Goal: Task Accomplishment & Management: Manage account settings

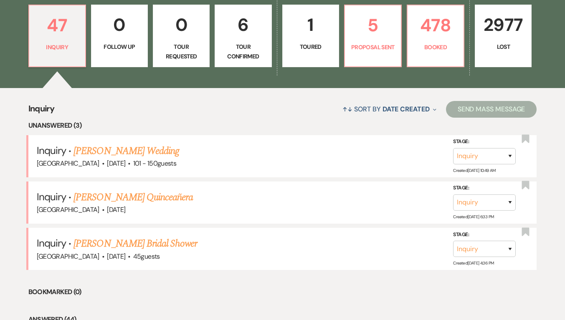
scroll to position [292, 0]
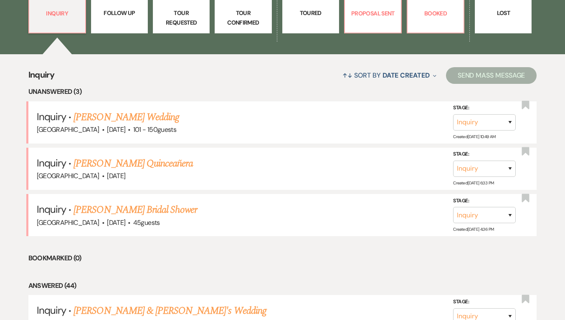
click at [132, 160] on link "[PERSON_NAME] Quinceañera" at bounding box center [133, 163] width 119 height 15
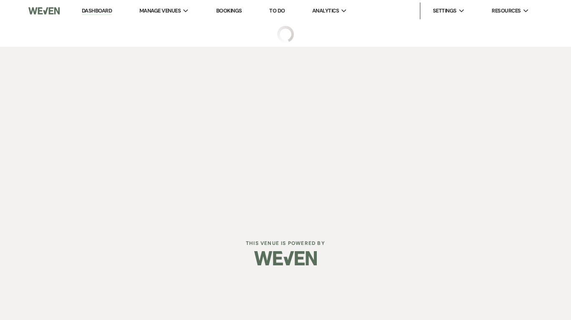
select select "5"
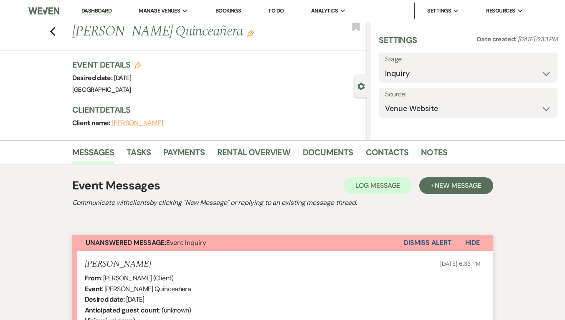
select select "15"
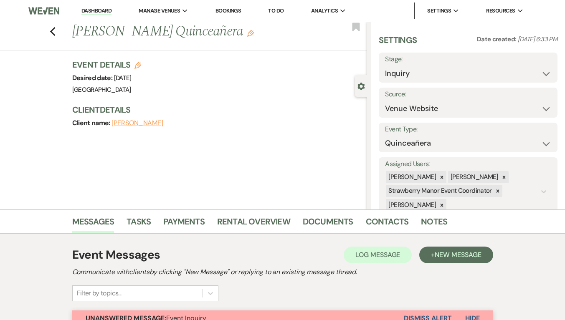
click at [495, 65] on label "Stage:" at bounding box center [468, 59] width 166 height 12
click at [495, 73] on select "Inquiry Follow Up Tour Requested Tour Confirmed Toured Proposal Sent Booked Lost" at bounding box center [468, 74] width 166 height 16
select select "8"
click at [385, 66] on select "Inquiry Follow Up Tour Requested Tour Confirmed Toured Proposal Sent Booked Lost" at bounding box center [468, 74] width 166 height 16
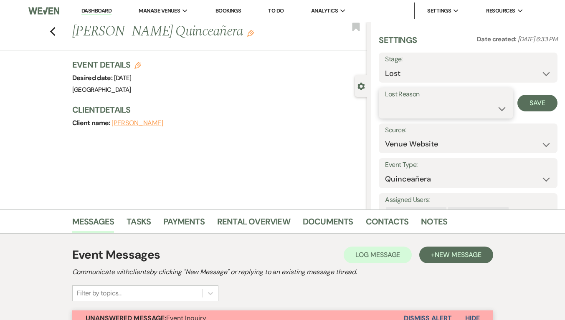
click at [485, 106] on select "Booked Elsewhere Budget Date Unavailable No Response Not a Good Match Capacity …" at bounding box center [446, 109] width 122 height 16
select select "3"
click at [385, 101] on select "Booked Elsewhere Budget Date Unavailable No Response Not a Good Match Capacity …" at bounding box center [446, 109] width 122 height 16
click at [537, 99] on button "Save" at bounding box center [537, 103] width 40 height 17
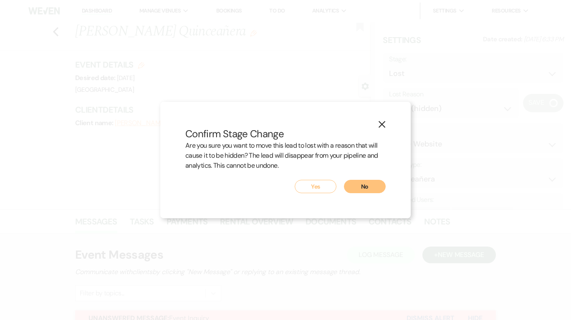
click at [311, 189] on button "Yes" at bounding box center [316, 186] width 42 height 13
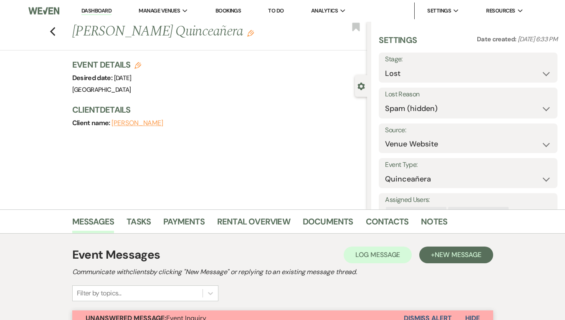
click at [104, 8] on link "Dashboard" at bounding box center [96, 11] width 30 height 8
select select "8"
select select "3"
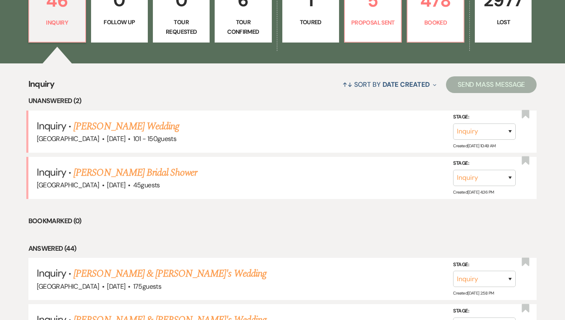
scroll to position [292, 0]
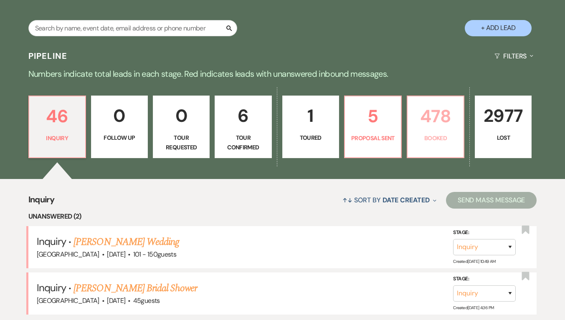
click at [413, 149] on link "478 Booked" at bounding box center [436, 127] width 58 height 63
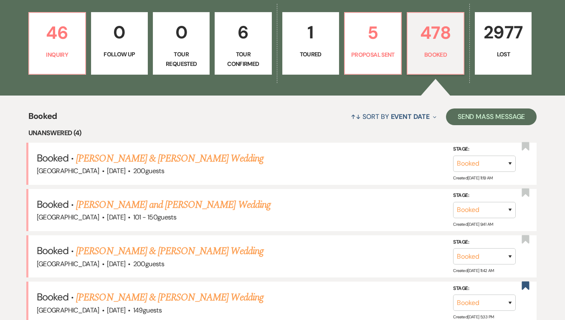
scroll to position [334, 0]
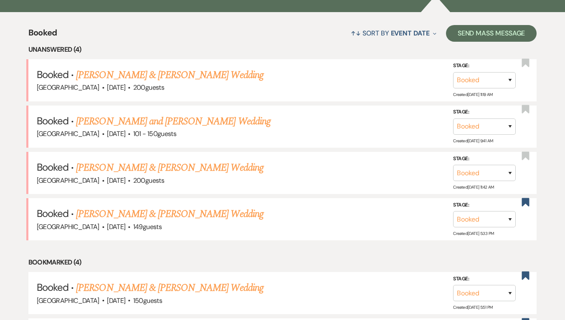
click at [193, 215] on link "[PERSON_NAME] & [PERSON_NAME] Wedding" at bounding box center [169, 214] width 187 height 15
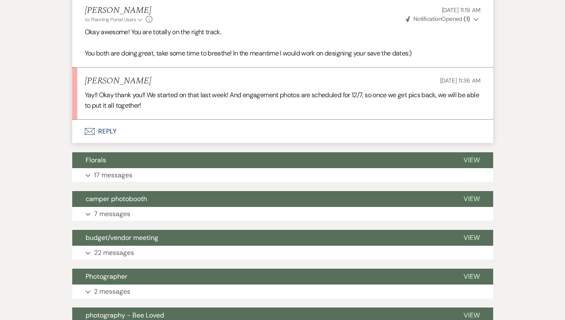
scroll to position [1253, 0]
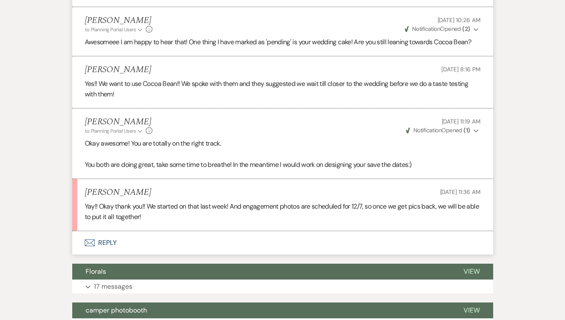
click at [99, 240] on button "Envelope Reply" at bounding box center [282, 242] width 421 height 23
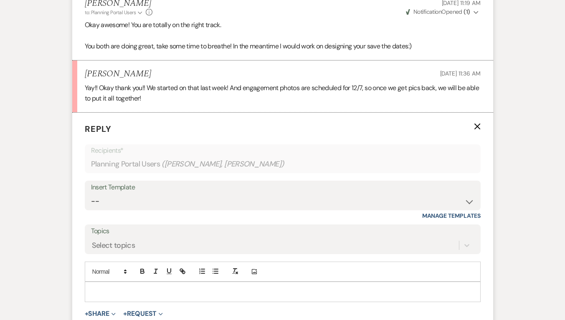
scroll to position [1410, 0]
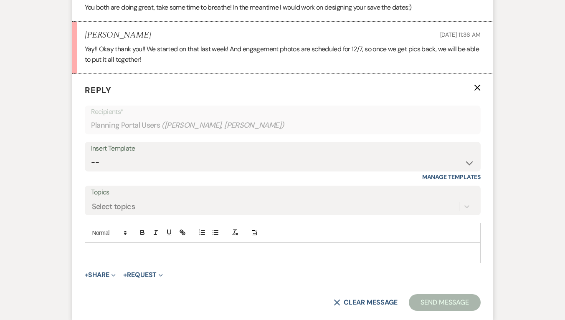
click at [269, 252] on p at bounding box center [282, 252] width 383 height 9
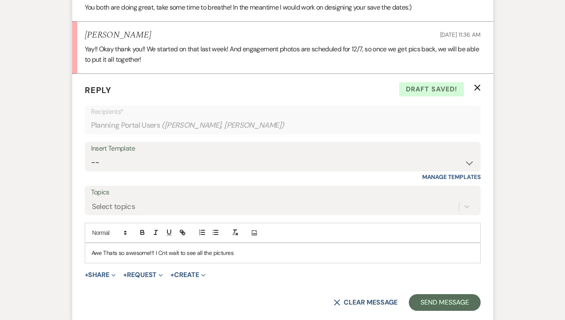
click at [163, 252] on p "Awe Thats so awesome!!! I Cnt wait to see all the pictures" at bounding box center [282, 252] width 383 height 9
click at [270, 253] on p "Awe Thats so awesome!!! I can't wait to see all the pictures" at bounding box center [282, 252] width 383 height 9
click at [107, 252] on p "Awe Thats so awesome!!! I can't wait to see all the pictures!!" at bounding box center [282, 252] width 383 height 9
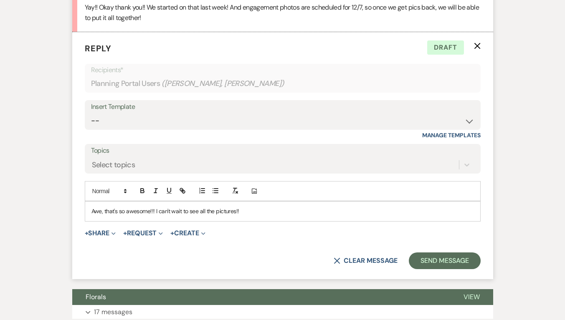
click at [153, 209] on p "Awe, that's so awesome!!! I can't wait to see all the pictures!!" at bounding box center [282, 211] width 383 height 9
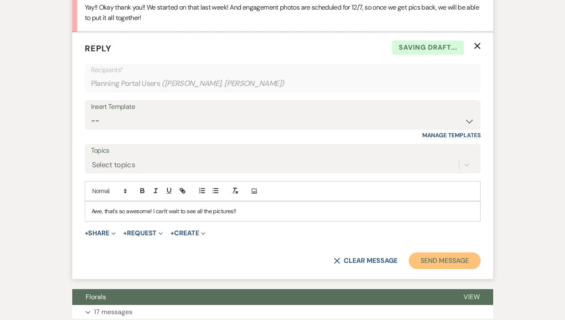
click at [420, 264] on button "Send Message" at bounding box center [444, 261] width 71 height 17
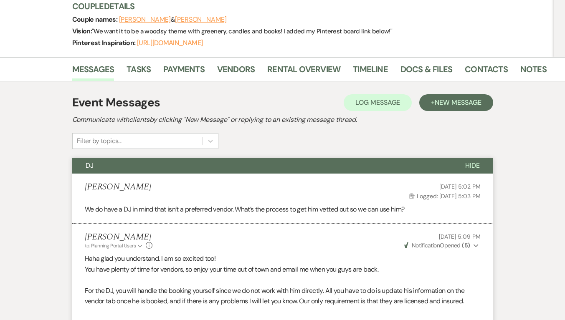
scroll to position [0, 0]
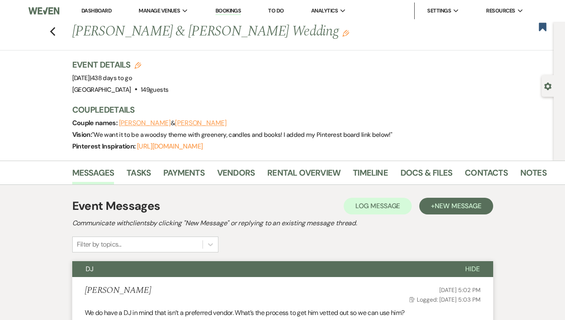
click at [56, 32] on icon "Previous" at bounding box center [53, 32] width 6 height 10
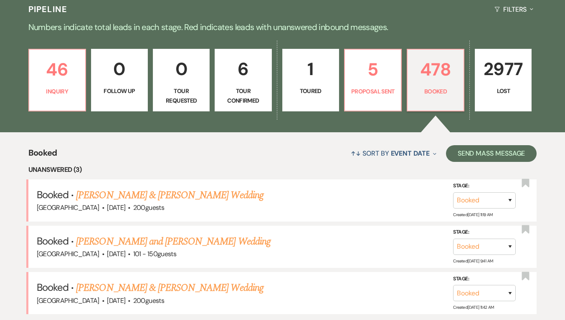
scroll to position [334, 0]
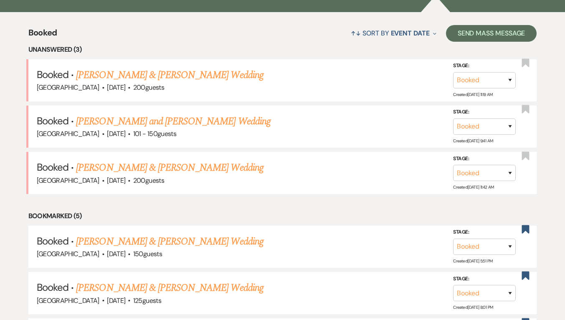
drag, startPoint x: 167, startPoint y: 80, endPoint x: 357, endPoint y: 210, distance: 230.5
click at [167, 80] on link "[PERSON_NAME] & [PERSON_NAME] Wedding" at bounding box center [169, 75] width 187 height 15
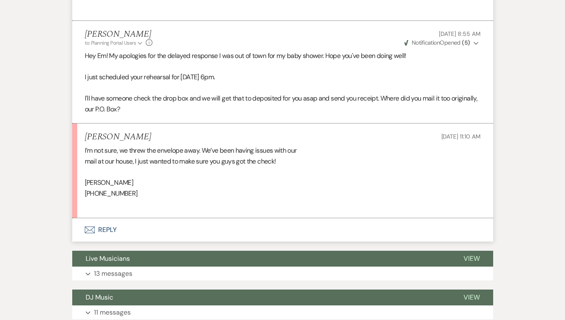
scroll to position [3675, 0]
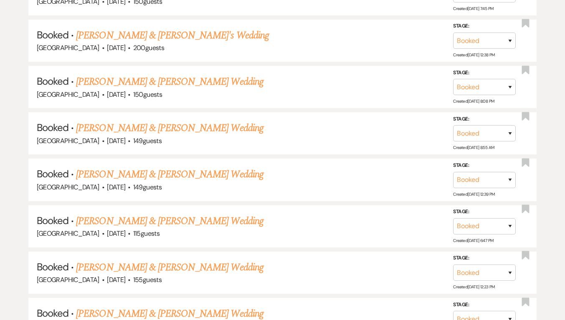
scroll to position [334, 0]
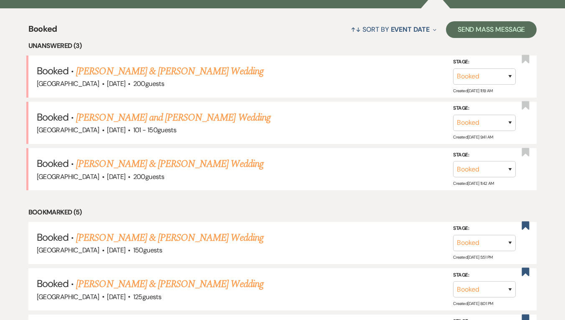
click at [169, 164] on link "[PERSON_NAME] & [PERSON_NAME] Wedding" at bounding box center [169, 164] width 187 height 15
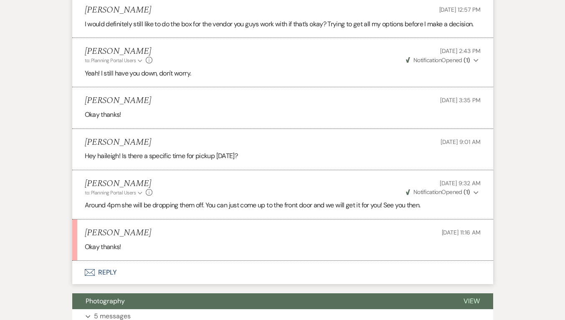
scroll to position [919, 0]
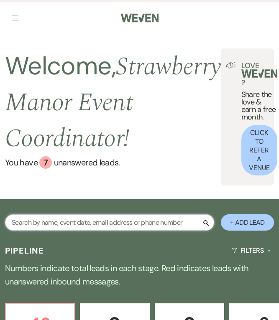
click at [63, 226] on input "text" at bounding box center [109, 222] width 209 height 16
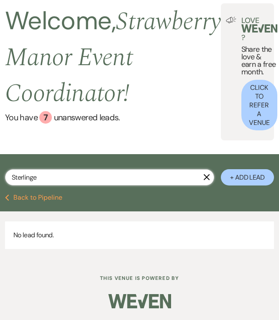
scroll to position [45, 0]
type input "Sterling"
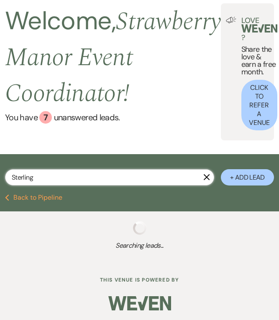
scroll to position [47, 0]
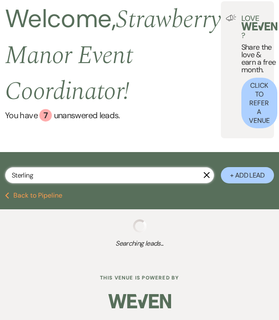
select select "8"
select select "5"
select select "8"
select select "5"
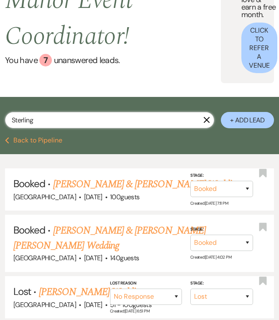
scroll to position [131, 0]
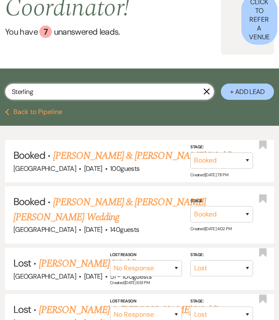
type input "Sterling"
click at [115, 155] on link "[PERSON_NAME] & [PERSON_NAME] Wedding" at bounding box center [146, 155] width 187 height 15
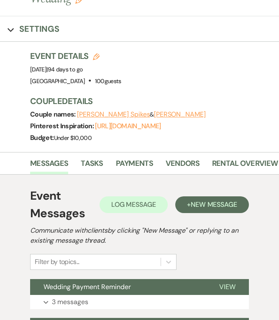
scroll to position [42, 0]
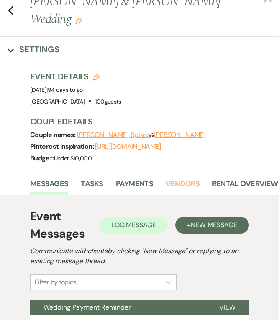
click at [171, 180] on link "Vendors" at bounding box center [182, 186] width 34 height 17
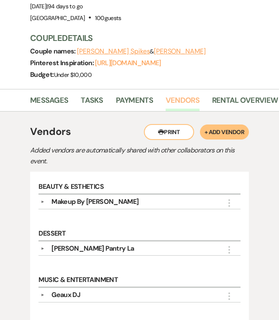
scroll to position [209, 0]
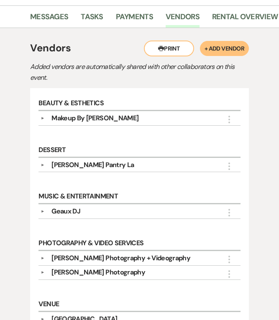
click at [76, 164] on div "[PERSON_NAME] Pantry La" at bounding box center [92, 165] width 82 height 10
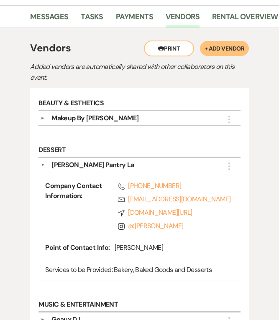
drag, startPoint x: 160, startPoint y: 196, endPoint x: 232, endPoint y: 135, distance: 94.5
click at [228, 130] on div "Beauty & Esthetics ▼ Makeup By Torrie More Point of Contact Info: [PERSON_NAME]…" at bounding box center [139, 115] width 210 height 47
drag, startPoint x: 115, startPoint y: 116, endPoint x: 277, endPoint y: 143, distance: 164.2
click at [115, 116] on div "Makeup By [PERSON_NAME]" at bounding box center [141, 118] width 193 height 10
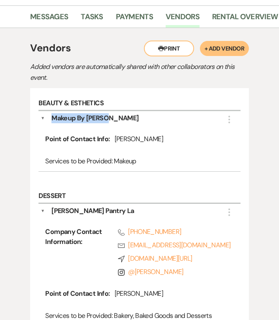
drag, startPoint x: 53, startPoint y: 117, endPoint x: 106, endPoint y: 114, distance: 53.5
click at [106, 114] on div "Makeup By [PERSON_NAME]" at bounding box center [141, 118] width 193 height 10
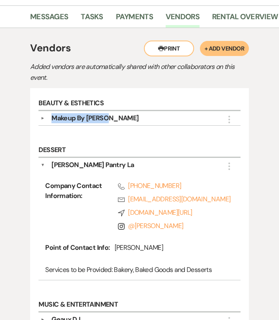
copy div "Makeup By [PERSON_NAME]"
click at [93, 112] on div "▼ Makeup By Torrie More Point of Contact Info: [PERSON_NAME] Services to be Pro…" at bounding box center [138, 118] width 201 height 15
click at [92, 115] on div "Makeup By [PERSON_NAME]" at bounding box center [94, 118] width 87 height 10
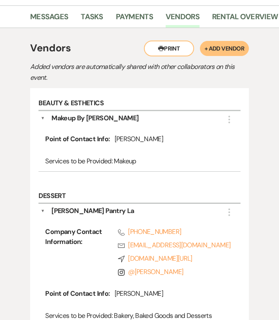
scroll to position [251, 0]
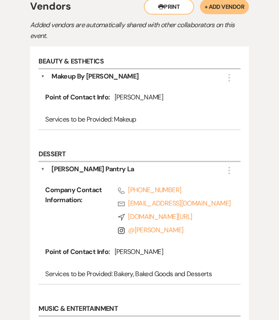
drag, startPoint x: 51, startPoint y: 167, endPoint x: 49, endPoint y: 144, distance: 23.0
click at [51, 167] on div "[PERSON_NAME] Pantry La" at bounding box center [141, 169] width 193 height 10
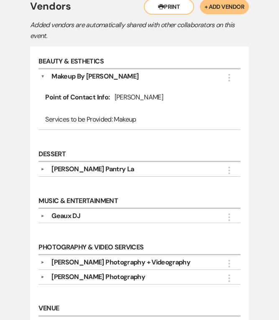
click at [72, 76] on div "Makeup By [PERSON_NAME]" at bounding box center [94, 76] width 87 height 10
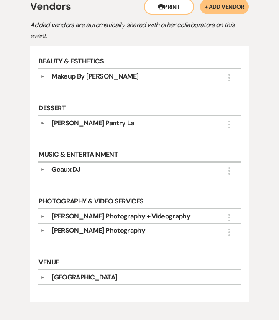
click at [75, 166] on div "Geaux DJ" at bounding box center [65, 170] width 29 height 10
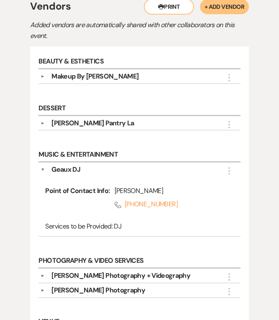
click at [50, 165] on div "Geaux DJ" at bounding box center [141, 170] width 193 height 10
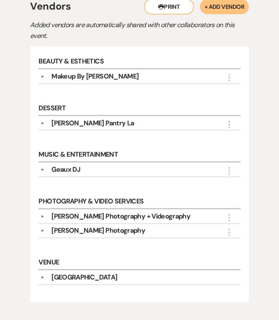
click at [89, 118] on div "[PERSON_NAME] Pantry La" at bounding box center [92, 123] width 82 height 10
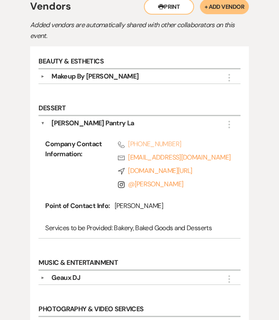
drag, startPoint x: 167, startPoint y: 156, endPoint x: 173, endPoint y: 145, distance: 12.7
drag, startPoint x: 173, startPoint y: 145, endPoint x: 167, endPoint y: 145, distance: 6.3
click at [201, 118] on div "[PERSON_NAME] Pantry La" at bounding box center [141, 123] width 193 height 10
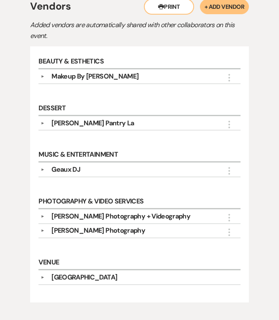
click at [56, 118] on div "[PERSON_NAME] Pantry La" at bounding box center [92, 123] width 82 height 10
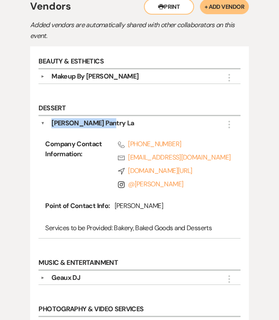
drag, startPoint x: 100, startPoint y: 116, endPoint x: 57, endPoint y: 118, distance: 43.0
click at [52, 119] on div "▼ [PERSON_NAME] Pantry La More Company Contact Information: Phone [PHONE_NUMBER…" at bounding box center [138, 177] width 201 height 122
copy div "[PERSON_NAME] Pantry La"
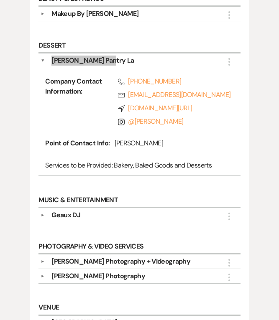
scroll to position [376, 0]
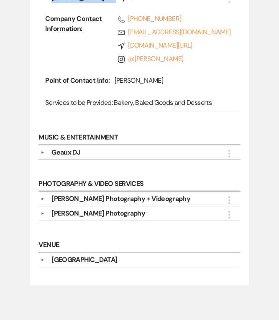
drag, startPoint x: 101, startPoint y: 198, endPoint x: 264, endPoint y: 179, distance: 164.8
click at [101, 198] on div "[PERSON_NAME] Photography + Videography" at bounding box center [120, 199] width 139 height 10
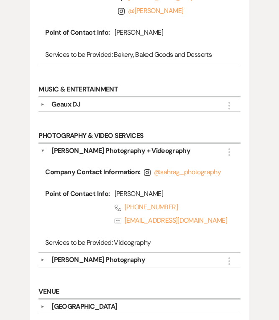
scroll to position [459, 0]
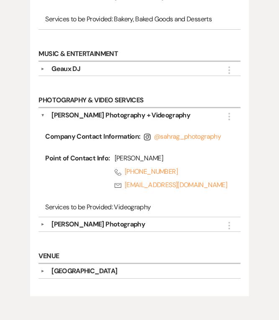
drag, startPoint x: 109, startPoint y: 96, endPoint x: 79, endPoint y: 106, distance: 31.3
click at [109, 96] on h6 "Photography & Video Services" at bounding box center [138, 101] width 201 height 15
click at [79, 110] on div "[PERSON_NAME] Photography + Videography" at bounding box center [120, 115] width 139 height 10
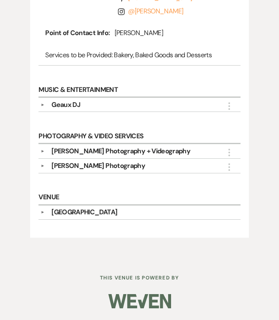
scroll to position [420, 0]
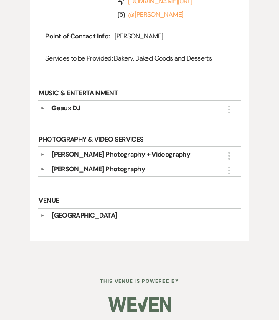
click at [86, 164] on div "[PERSON_NAME] Photography" at bounding box center [98, 169] width 94 height 10
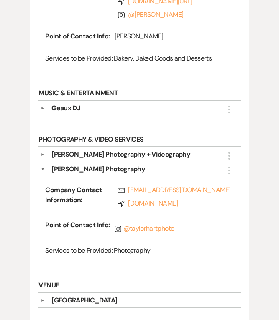
scroll to position [459, 0]
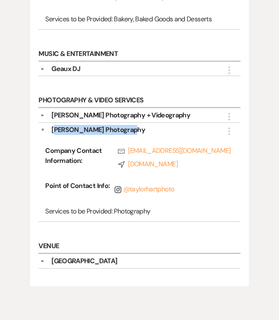
drag, startPoint x: 130, startPoint y: 131, endPoint x: 56, endPoint y: 129, distance: 74.8
click at [56, 129] on div "[PERSON_NAME] Photography" at bounding box center [141, 130] width 193 height 10
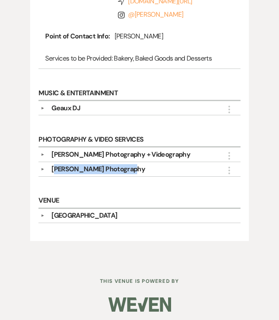
click at [153, 165] on div "[PERSON_NAME] Photography" at bounding box center [141, 169] width 193 height 10
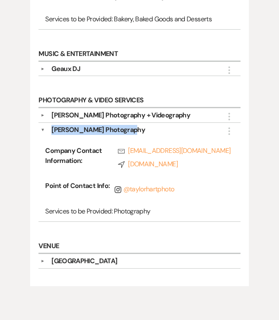
drag, startPoint x: 130, startPoint y: 132, endPoint x: 53, endPoint y: 129, distance: 77.7
click at [53, 129] on div "[PERSON_NAME] Photography" at bounding box center [141, 130] width 193 height 10
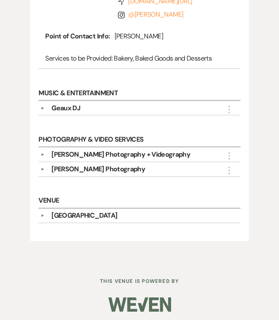
drag, startPoint x: 54, startPoint y: 128, endPoint x: 203, endPoint y: 183, distance: 158.6
click at [203, 183] on div "Photography & Video Services ▼ [PERSON_NAME] Photography + Videography More Com…" at bounding box center [139, 159] width 210 height 61
drag, startPoint x: 127, startPoint y: 171, endPoint x: 61, endPoint y: 163, distance: 66.1
click at [55, 164] on div "[PERSON_NAME] Photography" at bounding box center [141, 169] width 193 height 10
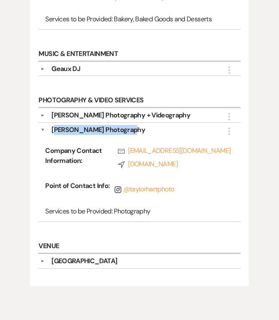
copy div "[PERSON_NAME] Photography"
drag, startPoint x: 74, startPoint y: 126, endPoint x: 165, endPoint y: 124, distance: 91.1
click at [74, 126] on div "[PERSON_NAME] Photography" at bounding box center [98, 130] width 94 height 10
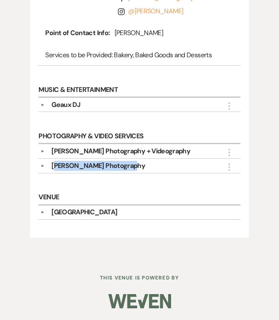
scroll to position [420, 0]
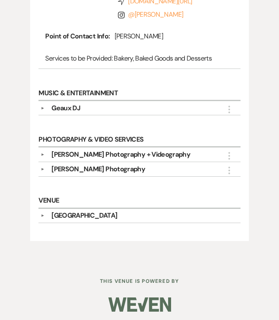
click at [64, 105] on div "Geaux DJ" at bounding box center [65, 108] width 29 height 10
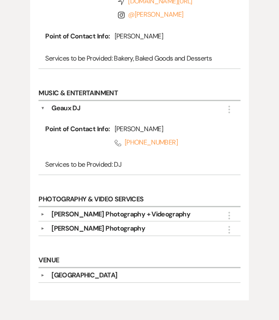
scroll to position [459, 0]
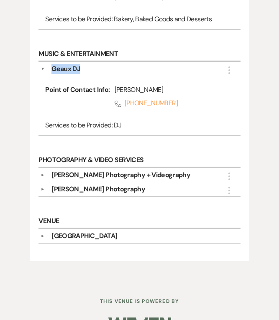
drag, startPoint x: 83, startPoint y: 65, endPoint x: 51, endPoint y: 70, distance: 33.0
click at [51, 70] on div "Geaux DJ" at bounding box center [141, 69] width 193 height 10
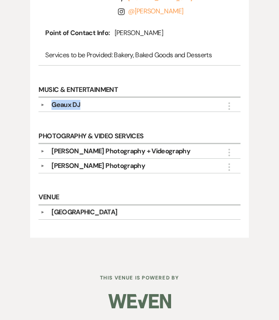
scroll to position [420, 0]
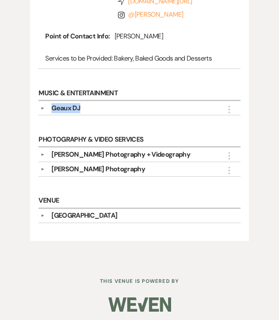
copy div "Geaux DJ"
click at [71, 103] on div "Geaux DJ" at bounding box center [65, 108] width 29 height 10
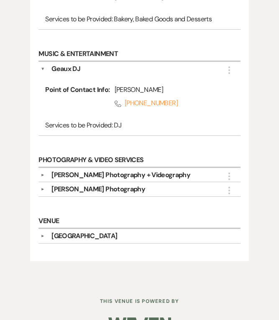
click at [137, 86] on div "Point of Contact Info: [PERSON_NAME] Phone [PHONE_NUMBER] Services to be Provid…" at bounding box center [139, 103] width 197 height 59
click at [163, 85] on div "[PERSON_NAME]" at bounding box center [170, 90] width 112 height 10
drag, startPoint x: 162, startPoint y: 89, endPoint x: 121, endPoint y: 89, distance: 41.4
click at [114, 92] on div "[PERSON_NAME]" at bounding box center [170, 90] width 112 height 10
copy div "[PERSON_NAME]"
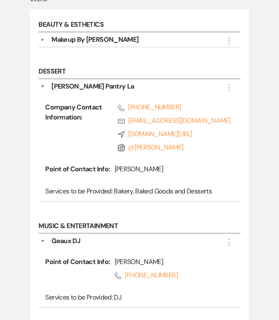
scroll to position [251, 0]
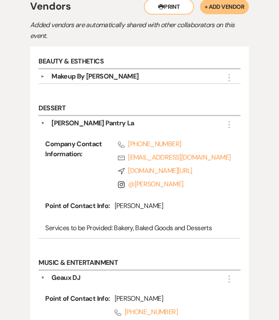
click at [53, 122] on div "[PERSON_NAME] Pantry La" at bounding box center [92, 123] width 82 height 10
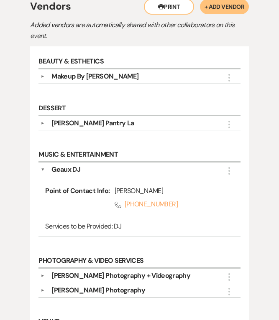
click at [77, 73] on div "Makeup By [PERSON_NAME]" at bounding box center [94, 76] width 87 height 10
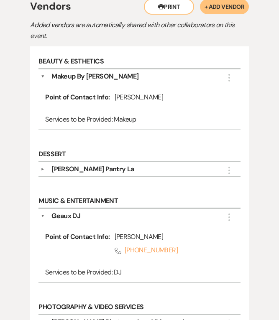
click at [78, 75] on div "Makeup By [PERSON_NAME]" at bounding box center [94, 76] width 87 height 10
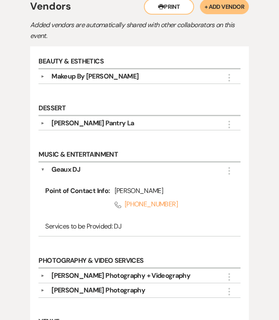
click at [72, 165] on div "Geaux DJ" at bounding box center [65, 170] width 29 height 10
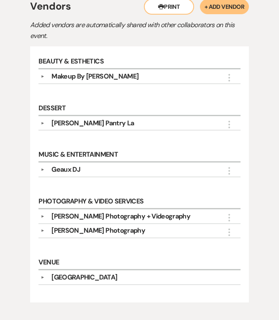
scroll to position [292, 0]
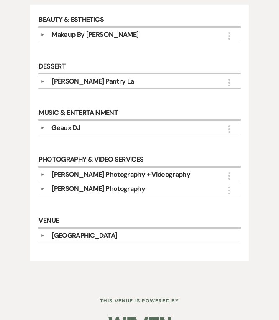
click at [130, 170] on div "[PERSON_NAME] Photography + Videography" at bounding box center [120, 175] width 139 height 10
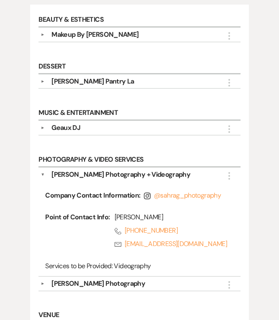
click at [107, 282] on div "[PERSON_NAME] Photography" at bounding box center [98, 284] width 94 height 10
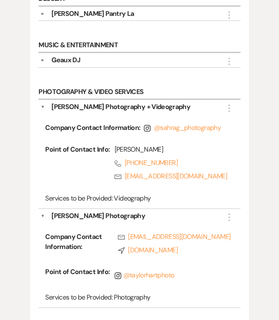
scroll to position [376, 0]
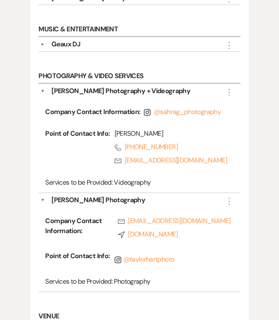
click at [98, 195] on div "[PERSON_NAME] Photography" at bounding box center [98, 200] width 94 height 10
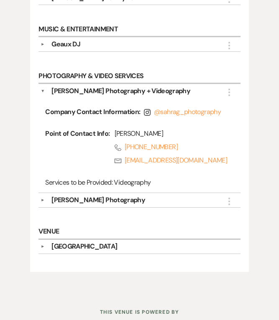
click at [118, 87] on div "[PERSON_NAME] Photography + Videography" at bounding box center [120, 91] width 139 height 10
